Goal: Find specific page/section: Find specific page/section

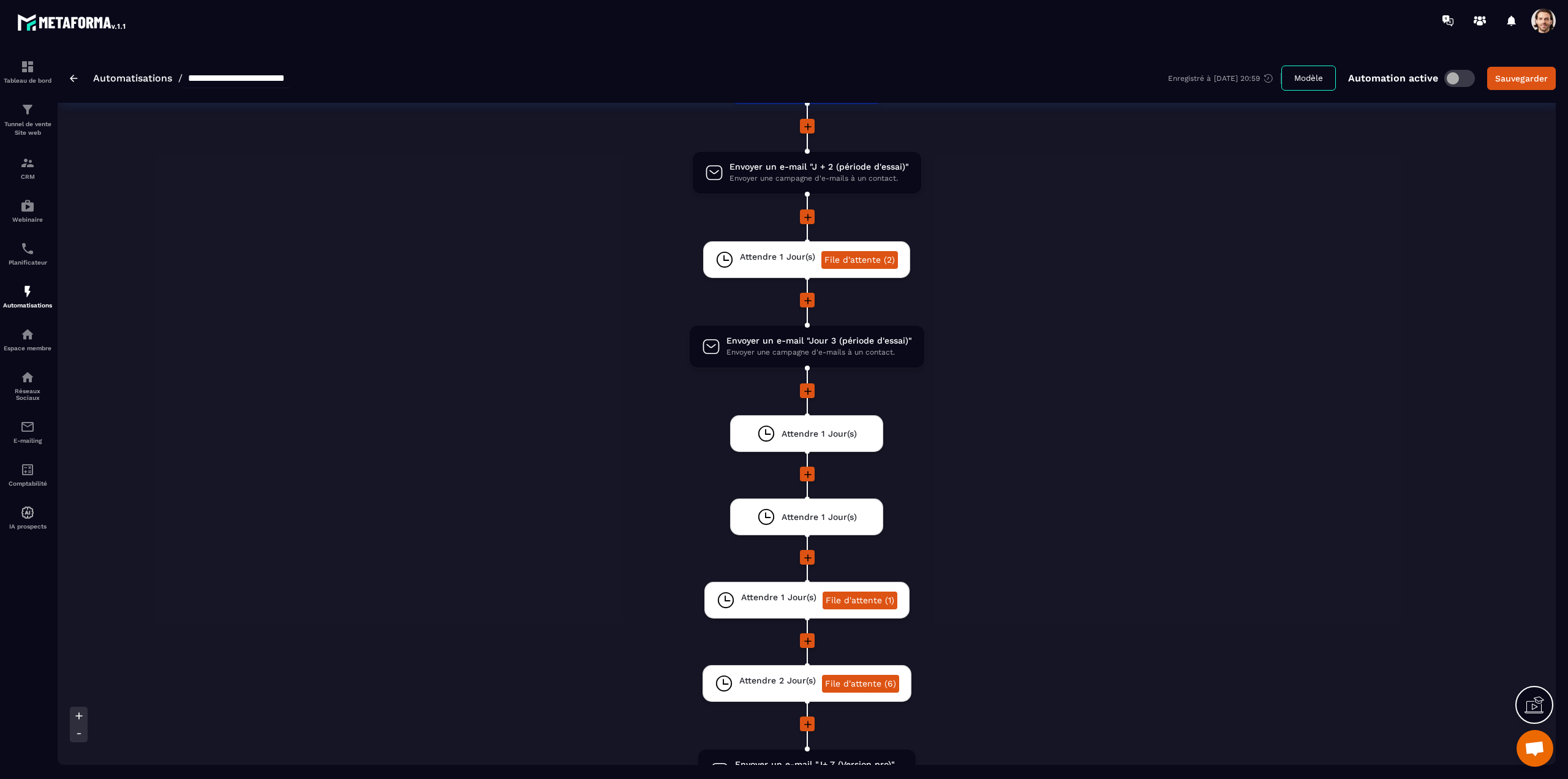
scroll to position [842, 0]
click at [25, 293] on img at bounding box center [27, 291] width 14 height 14
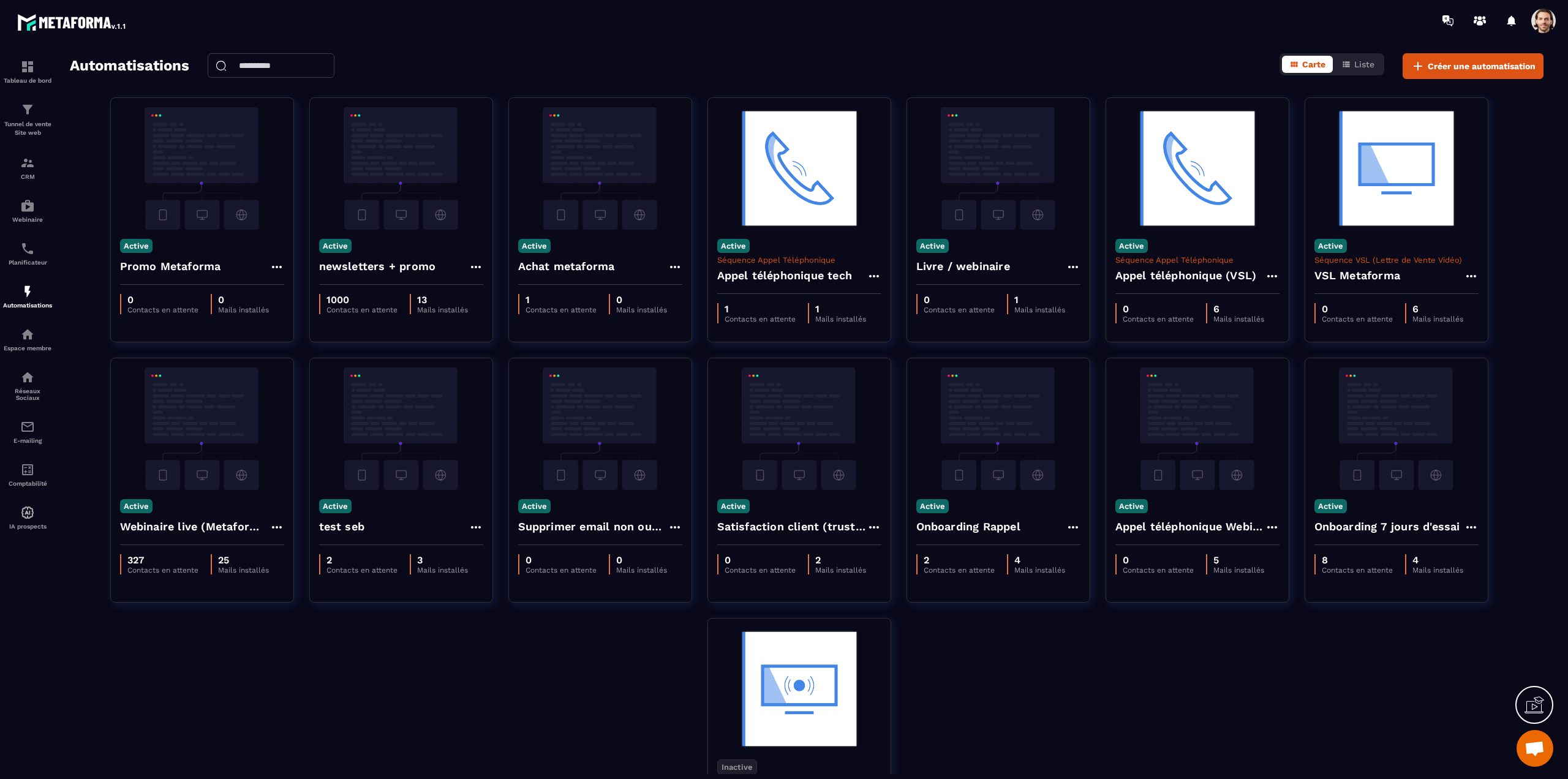
click at [1551, 16] on span at bounding box center [1543, 20] width 25 height 25
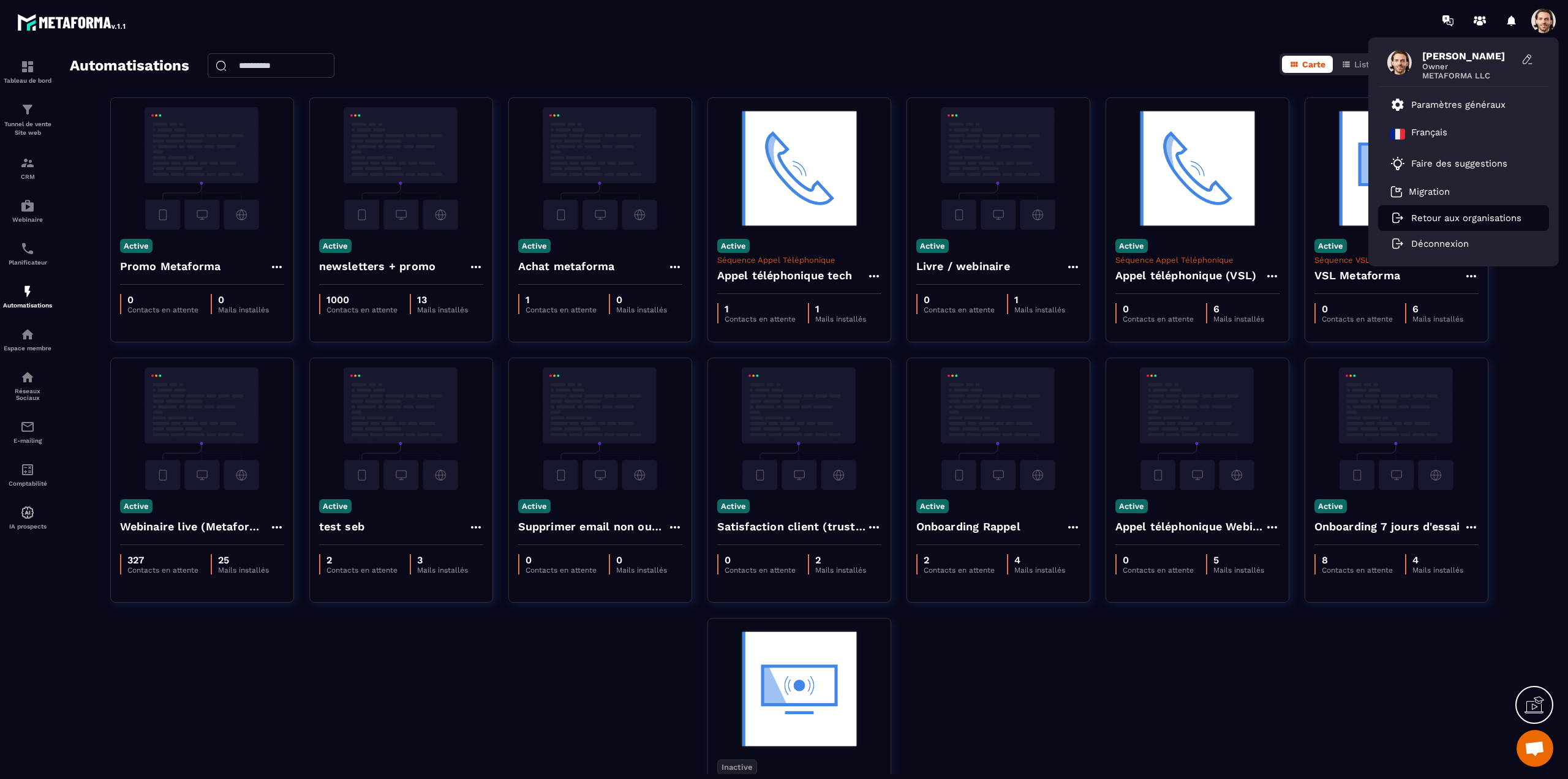
click at [1466, 211] on li "Retour aux organisations" at bounding box center [1463, 218] width 171 height 26
click at [1417, 219] on p "Retour aux organisations" at bounding box center [1466, 218] width 110 height 11
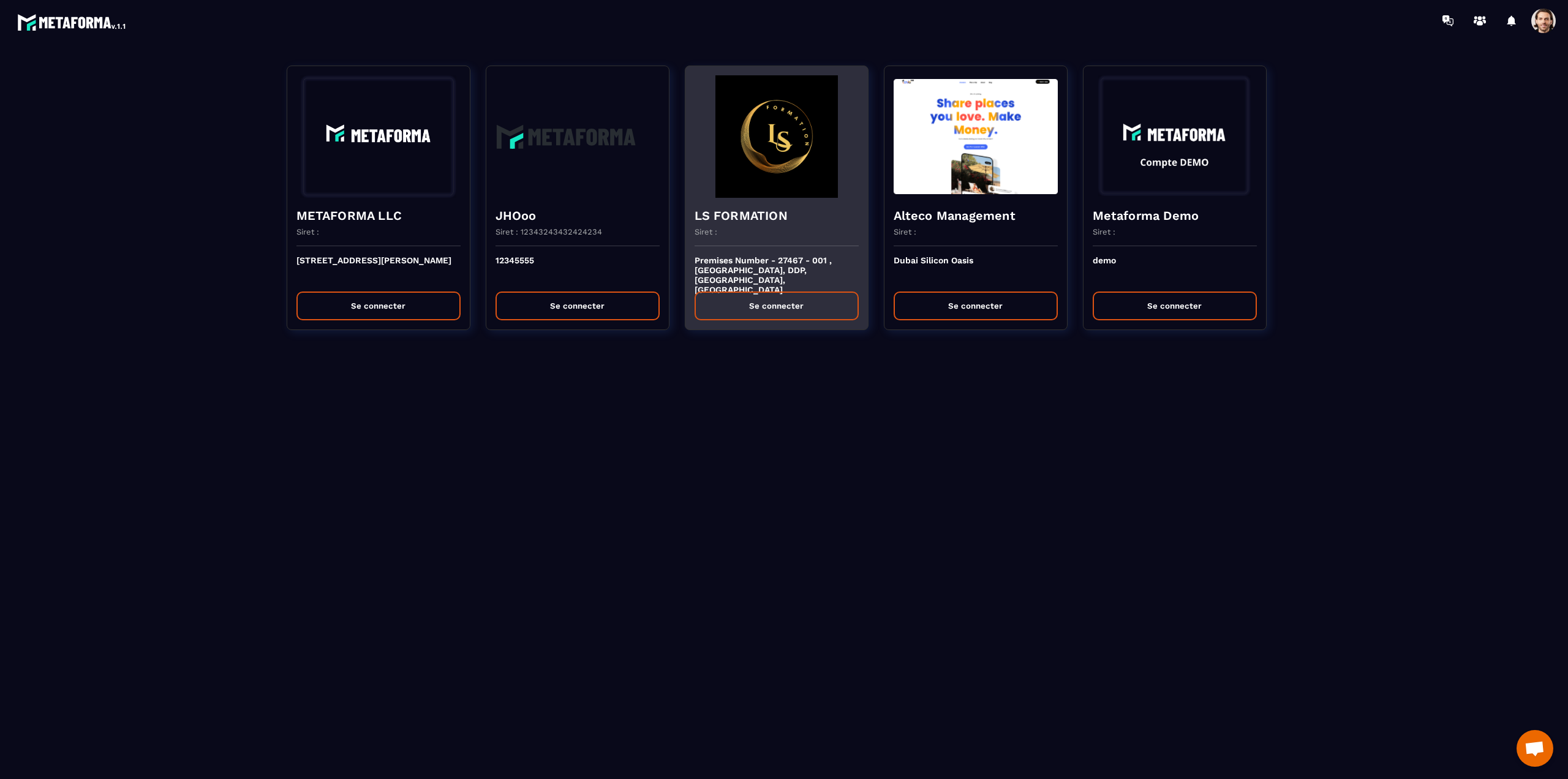
click at [767, 224] on div "LS FORMATION Siret :" at bounding box center [777, 221] width 182 height 49
